Goal: Browse casually

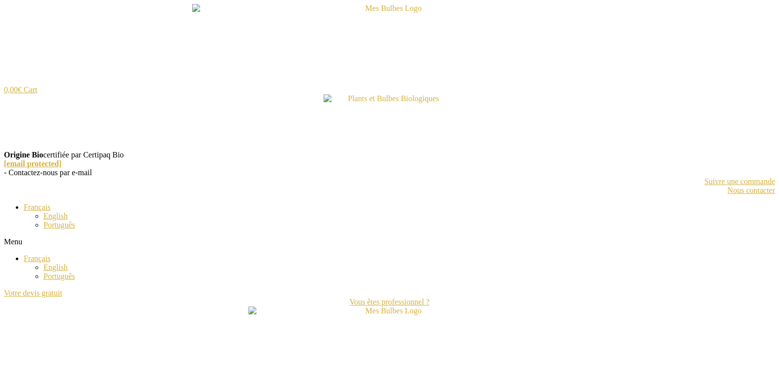
click at [380, 100] on img at bounding box center [390, 122] width 132 height 56
click at [379, 100] on img at bounding box center [390, 122] width 132 height 56
